Goal: Task Accomplishment & Management: Manage account settings

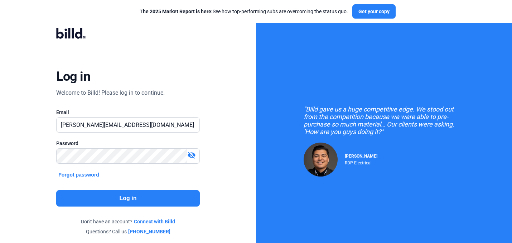
type input "[PERSON_NAME][EMAIL_ADDRESS][DOMAIN_NAME]"
click at [118, 195] on button "Log in" at bounding box center [127, 198] width 143 height 16
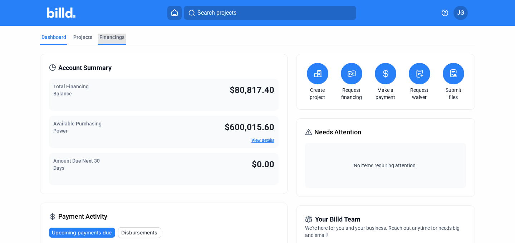
click at [101, 35] on div "Financings" at bounding box center [111, 37] width 25 height 7
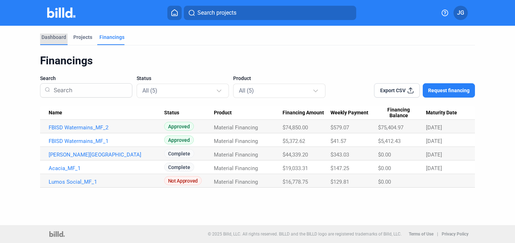
click at [54, 39] on div "Dashboard" at bounding box center [53, 37] width 25 height 7
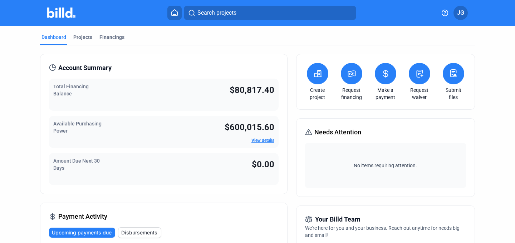
scroll to position [0, 0]
click at [116, 38] on div "Financings" at bounding box center [111, 36] width 25 height 7
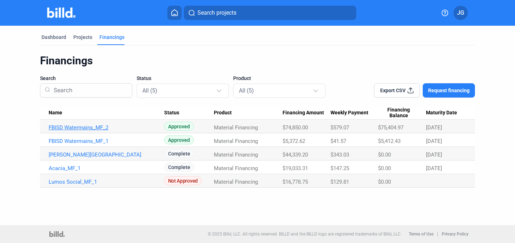
click at [93, 128] on link "FBISD Watermains_MF_2" at bounding box center [107, 127] width 116 height 6
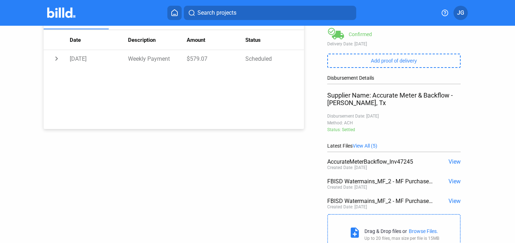
scroll to position [152, 0]
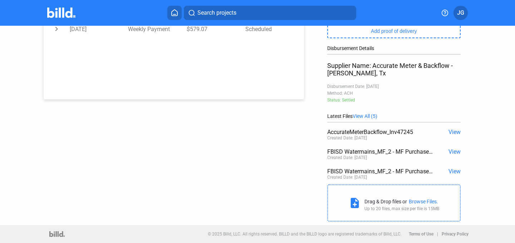
click at [364, 117] on span "View All (5)" at bounding box center [365, 116] width 25 height 6
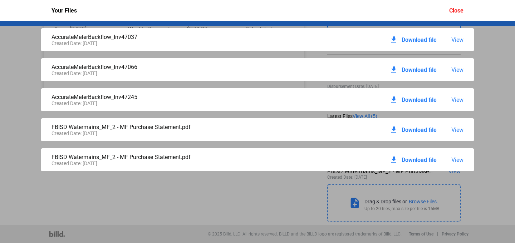
click at [418, 160] on span "Download file" at bounding box center [419, 160] width 35 height 7
click at [411, 158] on span "Download file" at bounding box center [419, 160] width 35 height 7
click at [429, 131] on span "Download file" at bounding box center [419, 130] width 35 height 7
click at [411, 101] on span "Download file" at bounding box center [419, 100] width 35 height 7
click at [413, 70] on span "Download file" at bounding box center [419, 70] width 35 height 7
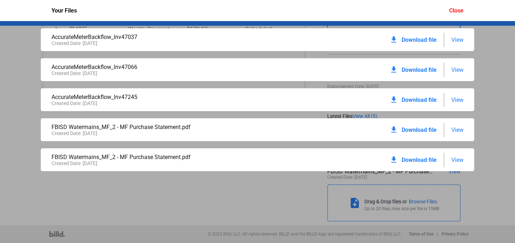
click at [420, 39] on span "Download file" at bounding box center [419, 39] width 35 height 7
click at [465, 99] on div "AccurateMeterBackflow_Inv47245 Created Date: [DATE] download Download file View" at bounding box center [258, 99] width 434 height 23
click at [456, 99] on span "View" at bounding box center [457, 100] width 12 height 7
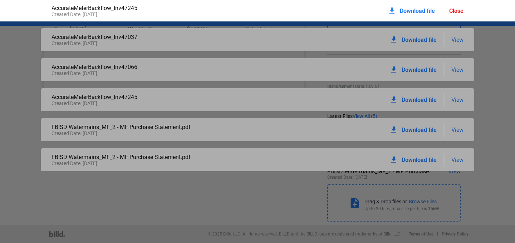
scroll to position [4, 0]
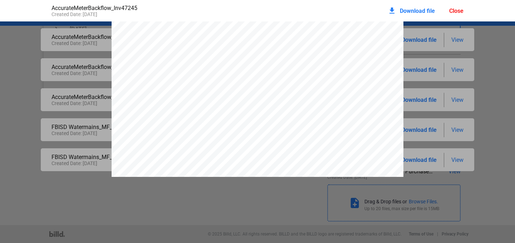
click at [418, 11] on span "Download file" at bounding box center [417, 11] width 35 height 7
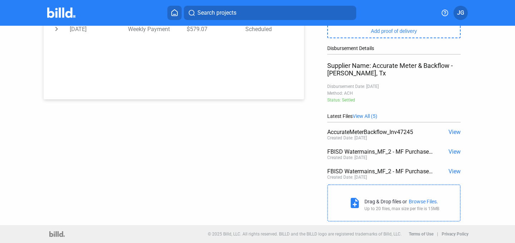
click at [370, 118] on span "View All (5)" at bounding box center [365, 116] width 25 height 6
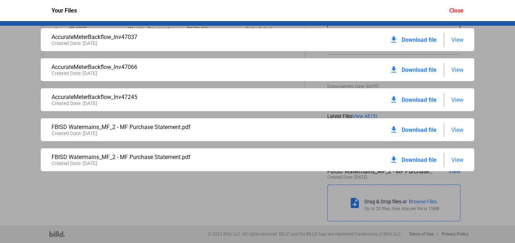
click at [454, 100] on span "View" at bounding box center [457, 100] width 12 height 7
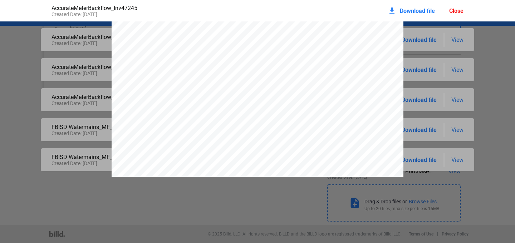
scroll to position [0, 0]
click at [378, 68] on div "Invoice Date [DATE] Invoice # 47245 Customer Stone River Excavation & Concrete,…" at bounding box center [258, 211] width 292 height 378
click at [446, 107] on div "Invoice Date [DATE] Invoice # 47245 Customer Stone River Excavation & Concrete,…" at bounding box center [257, 211] width 515 height 378
click at [451, 16] on div "download Download file Close" at bounding box center [426, 11] width 76 height 16
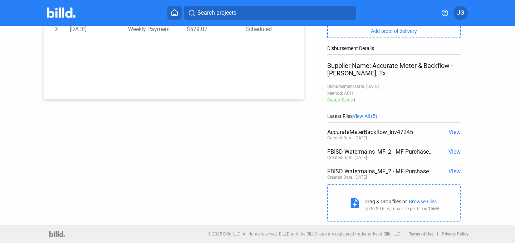
drag, startPoint x: 453, startPoint y: 11, endPoint x: 454, endPoint y: 44, distance: 32.9
click at [454, 44] on div "Search projects JG Purchase: FBISD Watermains_MF_2 Address: [STREET_ADDRESS][US…" at bounding box center [257, 121] width 515 height 243
click at [484, 108] on div "add New Payment Financing Balance $75,404.97 Latest Delivery Confirmation View …" at bounding box center [396, 50] width 185 height 352
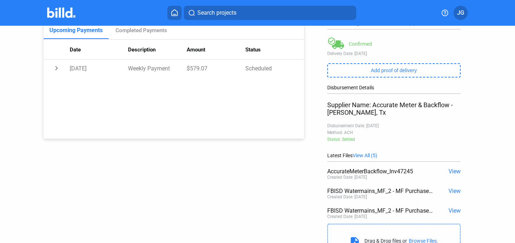
scroll to position [124, 0]
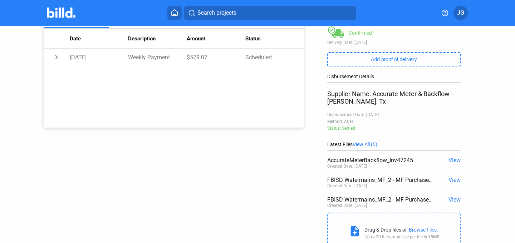
click at [370, 142] on span "View All (5)" at bounding box center [365, 145] width 25 height 6
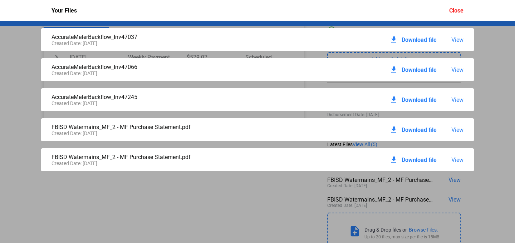
click at [459, 39] on span "View" at bounding box center [457, 39] width 12 height 7
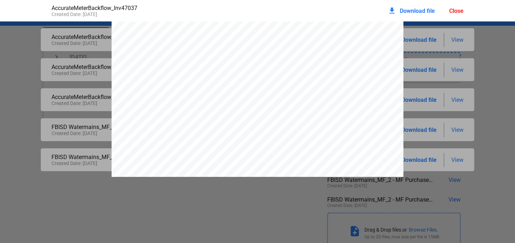
scroll to position [0, 0]
click at [442, 59] on div "Invoice Date [DATE] Invoice # 47037 Customer Stone River Excavation & Concrete,…" at bounding box center [257, 211] width 515 height 378
click at [459, 14] on div "download Download file Close" at bounding box center [426, 11] width 76 height 16
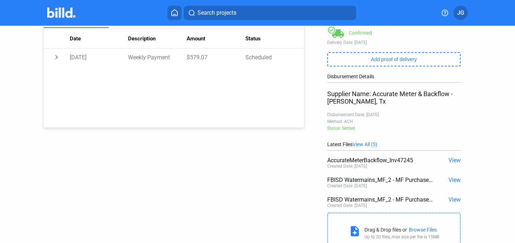
click at [453, 182] on span "View" at bounding box center [455, 180] width 12 height 7
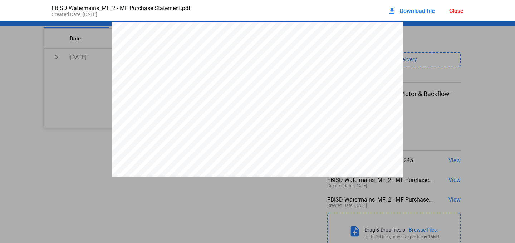
click at [456, 8] on div "Close" at bounding box center [456, 11] width 14 height 7
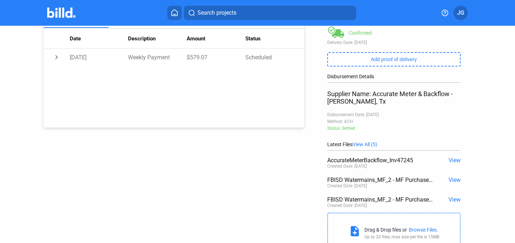
click at [368, 142] on span "View All (5)" at bounding box center [365, 145] width 25 height 6
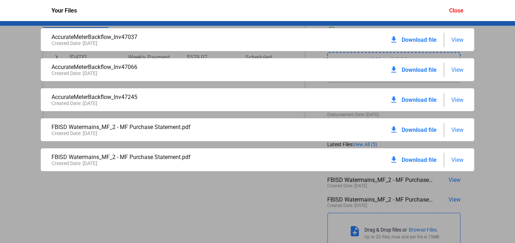
click at [460, 72] on span "View" at bounding box center [457, 70] width 12 height 7
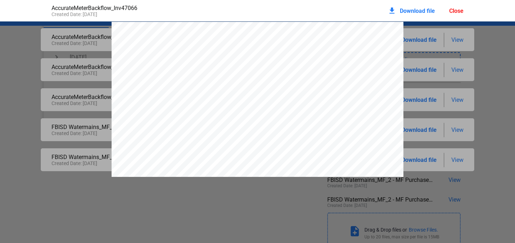
click at [473, 94] on div "Invoice Date [DATE] Invoice # 47066 Customer Stone River Excavation & Concrete,…" at bounding box center [257, 211] width 515 height 378
click at [449, 10] on div "Close" at bounding box center [456, 11] width 14 height 7
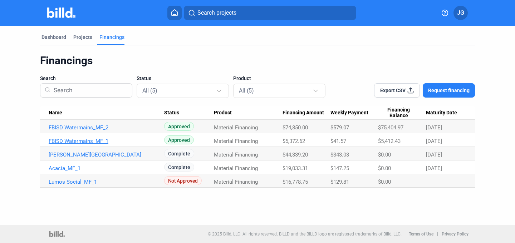
click at [93, 141] on link "FBISD Watermains_MF_1" at bounding box center [107, 141] width 116 height 6
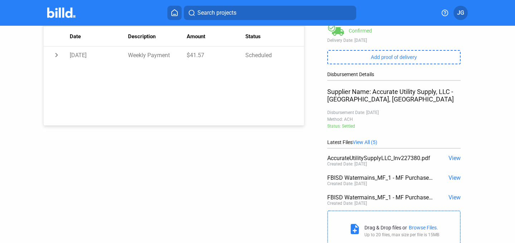
scroll to position [126, 0]
click at [367, 142] on span "View All (5)" at bounding box center [365, 142] width 25 height 6
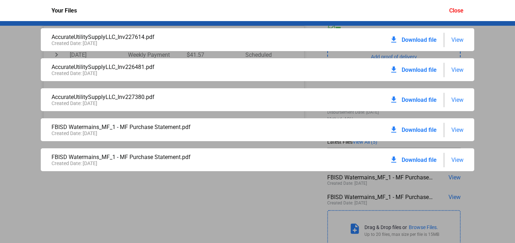
click at [408, 158] on span "Download file" at bounding box center [419, 160] width 35 height 7
click at [120, 185] on div "AccurateUtilitySupplyLLC_Inv227614.pdf Created Date: [DATE] download Download f…" at bounding box center [257, 132] width 515 height 222
click at [458, 16] on div "Your Files Close" at bounding box center [257, 10] width 426 height 21
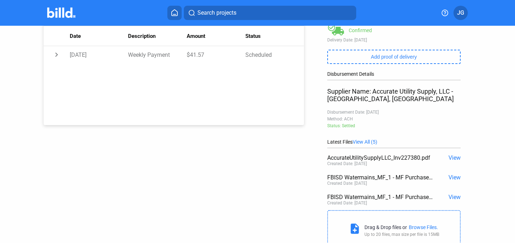
click at [456, 16] on button "JG" at bounding box center [461, 13] width 14 height 14
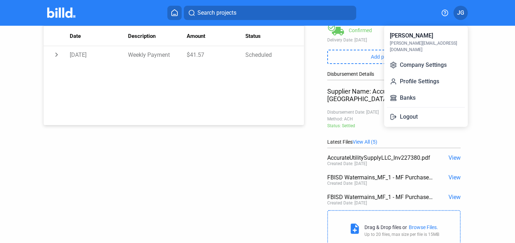
click at [97, 134] on div at bounding box center [257, 121] width 515 height 243
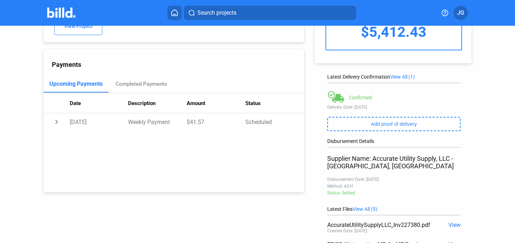
scroll to position [0, 0]
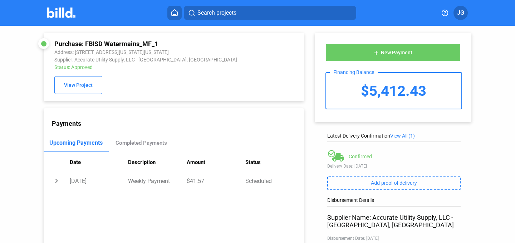
click at [58, 13] on img at bounding box center [61, 13] width 28 height 10
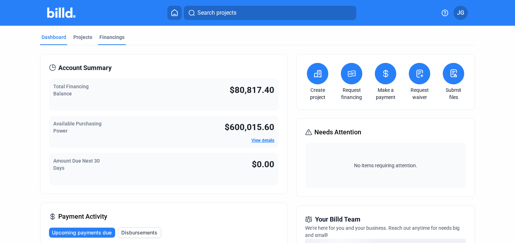
click at [107, 39] on div "Financings" at bounding box center [111, 37] width 25 height 7
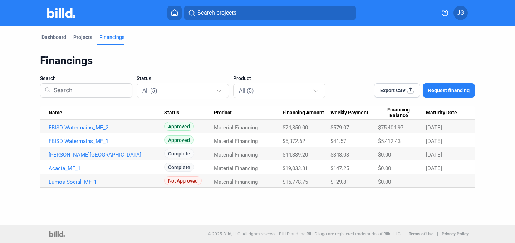
click at [396, 94] on button "Export CSV" at bounding box center [397, 90] width 46 height 14
click at [66, 168] on link "Acacia_MF_1" at bounding box center [107, 168] width 116 height 6
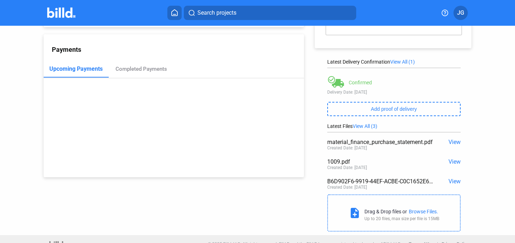
scroll to position [84, 0]
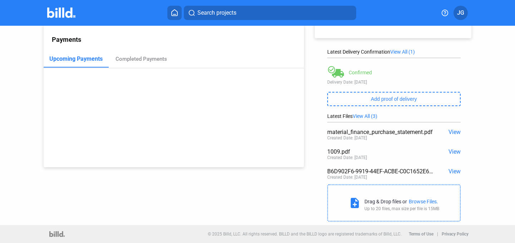
click at [363, 113] on span "View All (3)" at bounding box center [365, 116] width 25 height 6
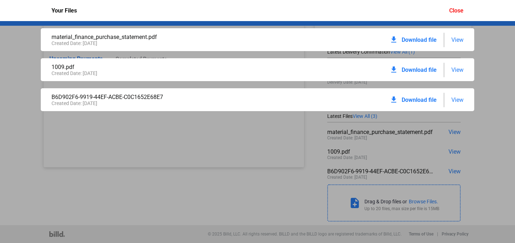
click at [458, 102] on span "View" at bounding box center [457, 100] width 12 height 7
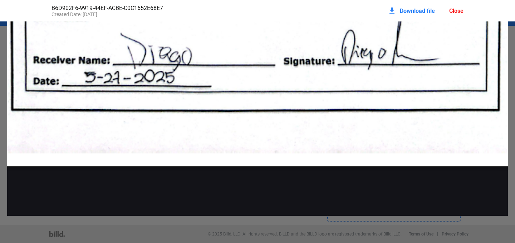
scroll to position [839, 0]
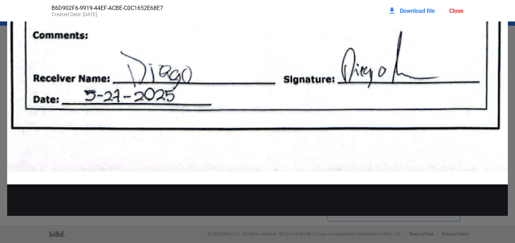
click at [451, 13] on div "Close" at bounding box center [456, 11] width 14 height 7
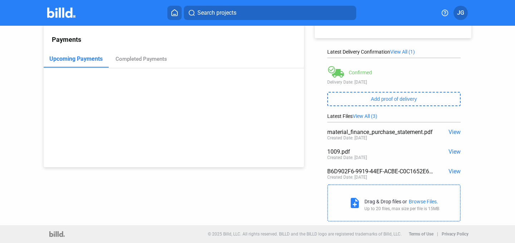
click at [451, 133] on span "View" at bounding box center [455, 132] width 12 height 7
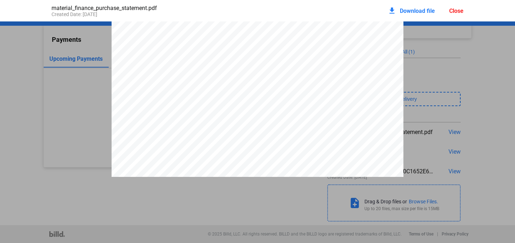
scroll to position [1301, 0]
click at [402, 10] on span "Download file" at bounding box center [417, 11] width 35 height 7
